Goal: Task Accomplishment & Management: Manage account settings

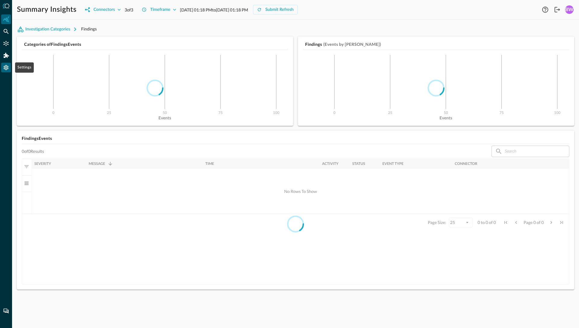
click at [7, 70] on icon "Settings" at bounding box center [6, 68] width 6 height 6
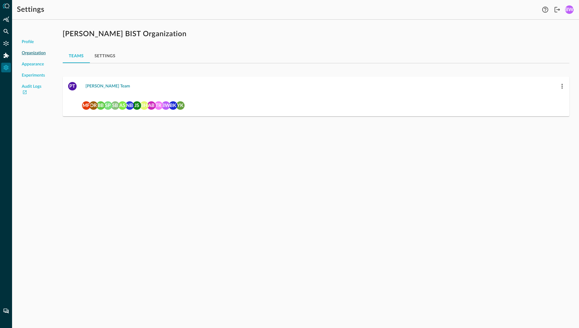
click at [100, 87] on div "[PERSON_NAME] Team" at bounding box center [108, 87] width 45 height 8
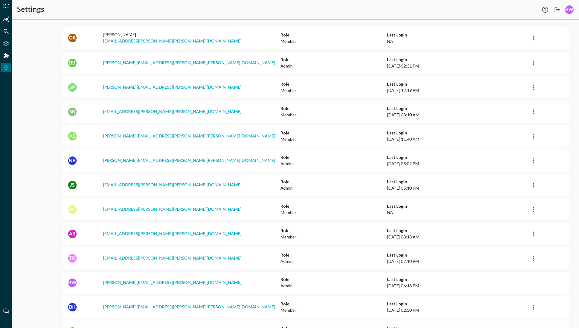
scroll to position [115, 0]
click at [183, 254] on p "[EMAIL_ADDRESS][PERSON_NAME][PERSON_NAME][DOMAIN_NAME]" at bounding box center [192, 257] width 178 height 7
click at [198, 254] on p "[EMAIL_ADDRESS][PERSON_NAME][PERSON_NAME][DOMAIN_NAME]" at bounding box center [192, 257] width 178 height 7
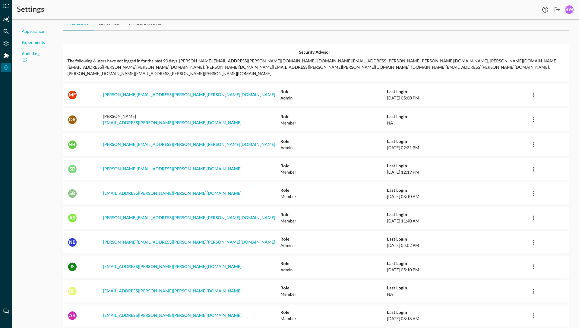
scroll to position [0, 0]
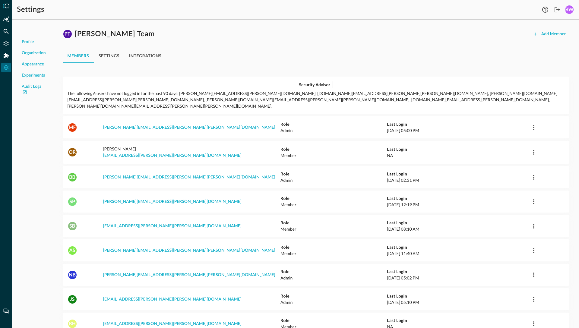
click at [397, 127] on p "[DATE] 05:00 PM" at bounding box center [458, 130] width 142 height 6
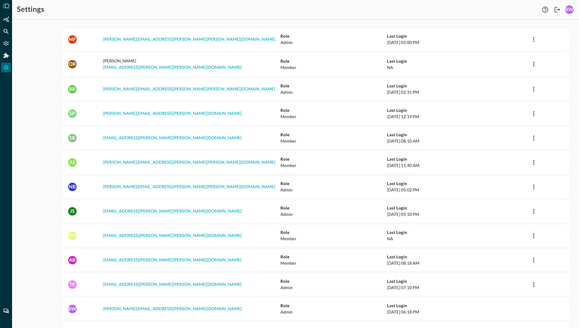
scroll to position [115, 0]
